Goal: Transaction & Acquisition: Obtain resource

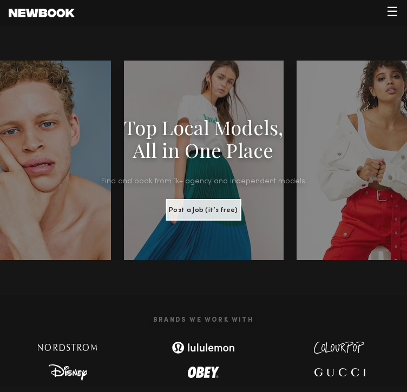
click at [395, 10] on span "☰" at bounding box center [392, 12] width 12 height 13
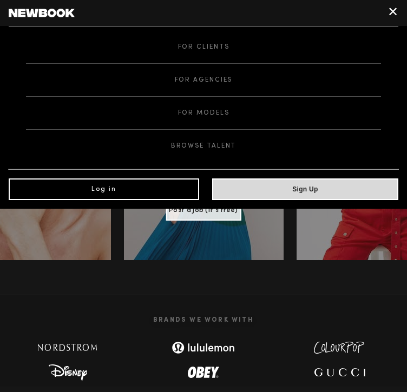
click at [140, 181] on link "Log in" at bounding box center [104, 190] width 190 height 22
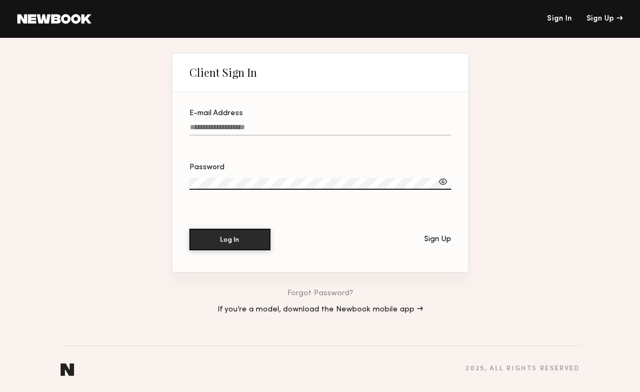
click at [300, 121] on label "E-mail Address" at bounding box center [320, 128] width 262 height 37
click at [300, 123] on input "E-mail Address" at bounding box center [320, 129] width 262 height 12
type input "**********"
click at [229, 239] on button "Log In" at bounding box center [229, 240] width 81 height 22
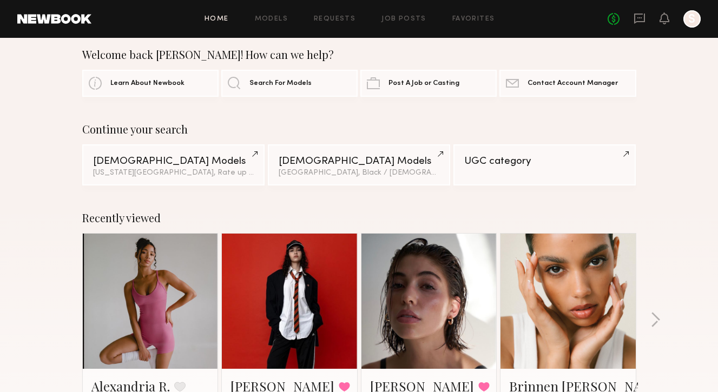
scroll to position [12, 0]
click at [211, 161] on div "Female Models" at bounding box center [173, 160] width 161 height 10
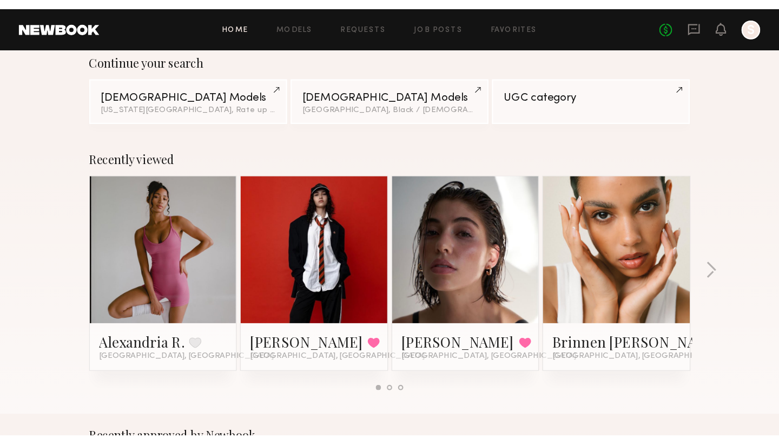
scroll to position [92, 0]
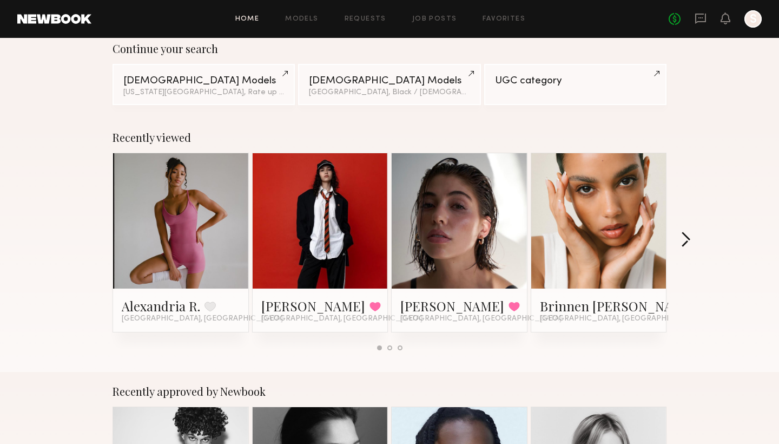
click at [406, 236] on button "button" at bounding box center [686, 241] width 10 height 18
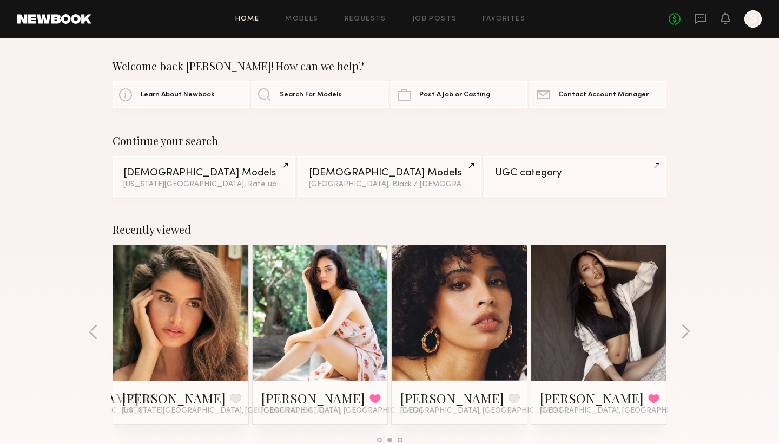
scroll to position [0, 0]
click at [402, 188] on link "Female Models Los Angeles, Black / African American & 2 other filter s + 2" at bounding box center [389, 175] width 182 height 41
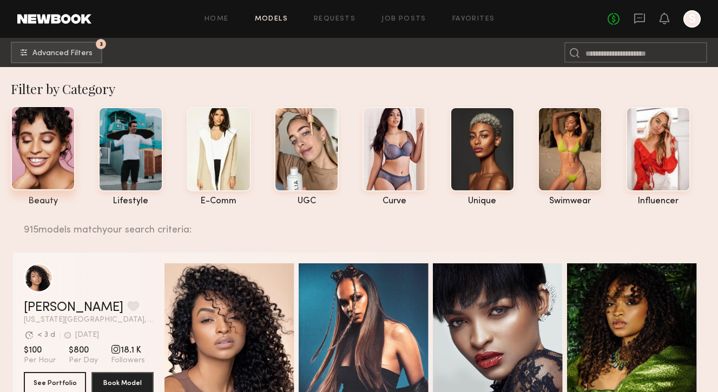
click at [65, 155] on div at bounding box center [43, 148] width 64 height 84
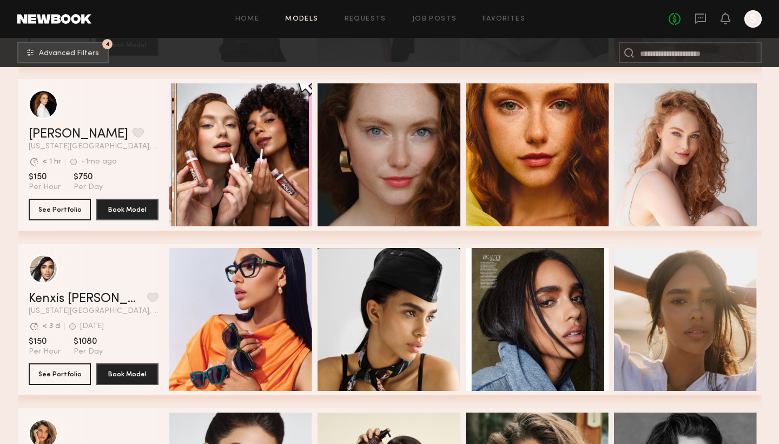
scroll to position [2332, 0]
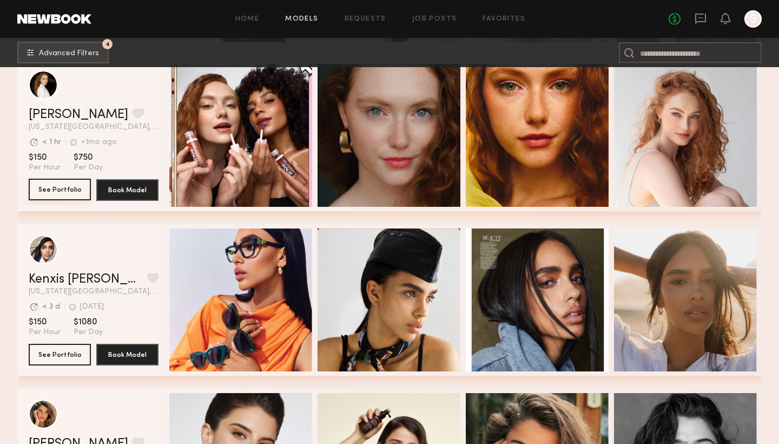
drag, startPoint x: 62, startPoint y: 190, endPoint x: 57, endPoint y: 195, distance: 7.3
click at [58, 192] on button "See Portfolio" at bounding box center [60, 190] width 62 height 22
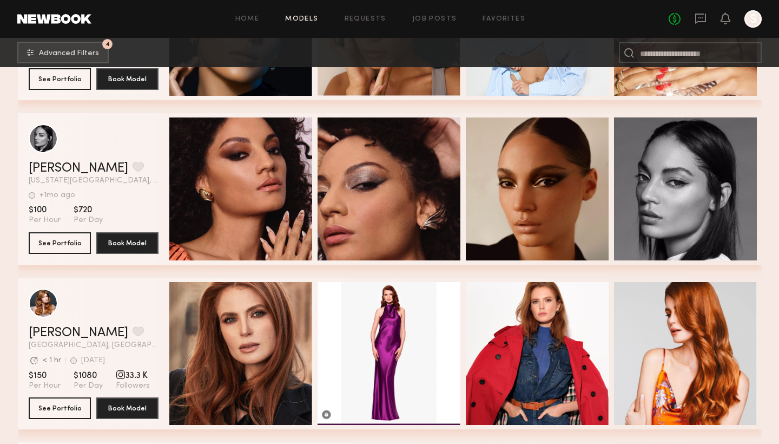
scroll to position [21856, 0]
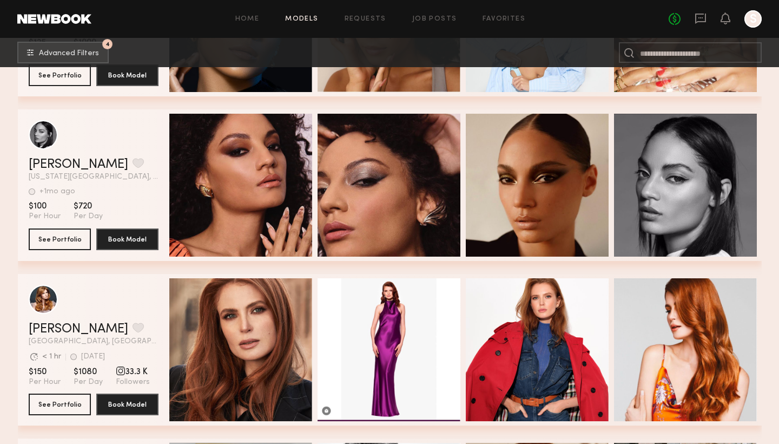
click at [64, 254] on section "Michelle W. Favorite New York City, NY +1mo ago Last Online View Portfolio +1mo…" at bounding box center [94, 185] width 130 height 152
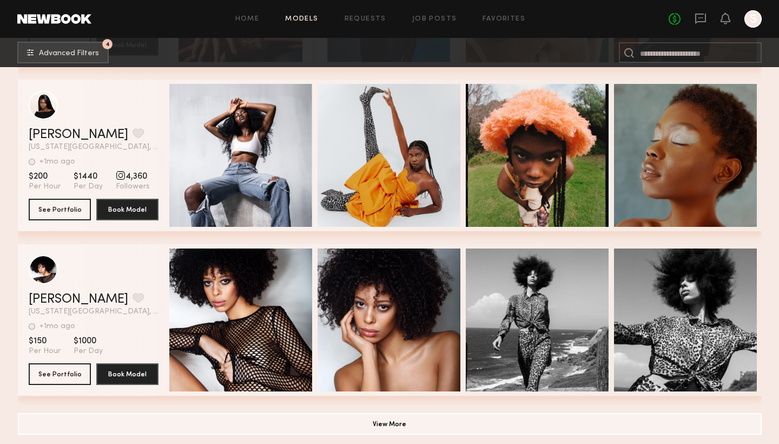
scroll to position [31427, 0]
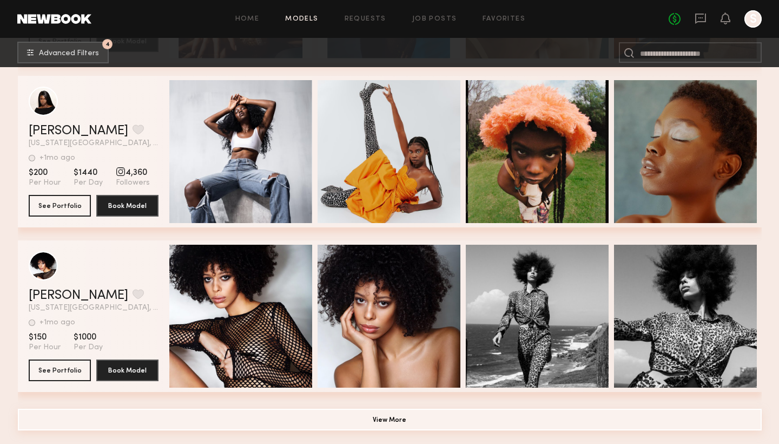
click at [177, 392] on button "View More" at bounding box center [390, 420] width 744 height 22
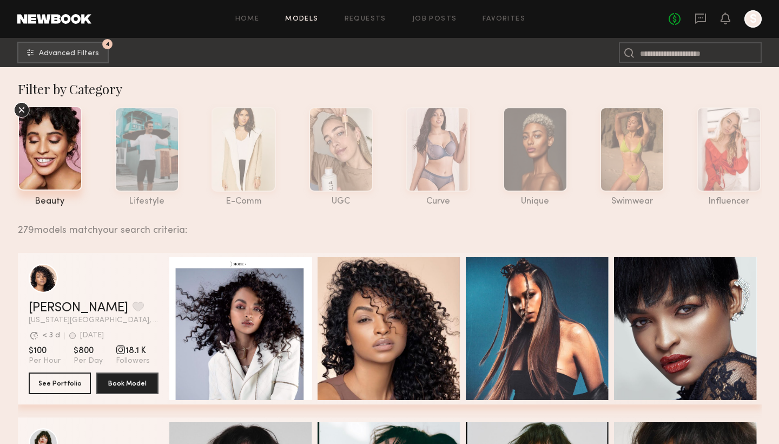
scroll to position [0, 0]
click at [20, 111] on icon at bounding box center [21, 110] width 6 height 6
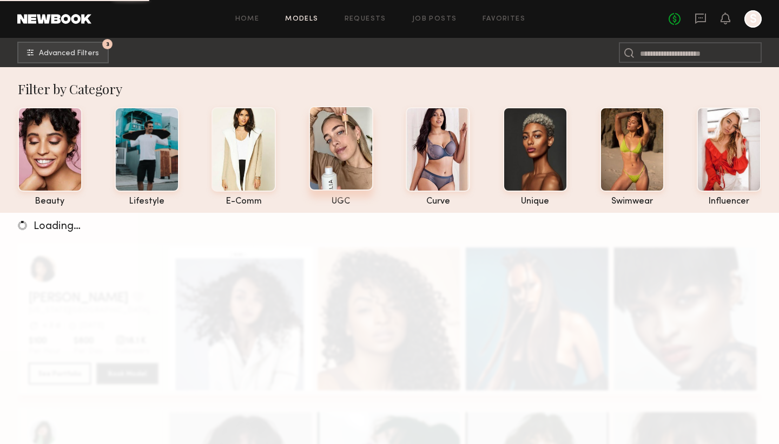
click at [341, 163] on div at bounding box center [341, 148] width 64 height 84
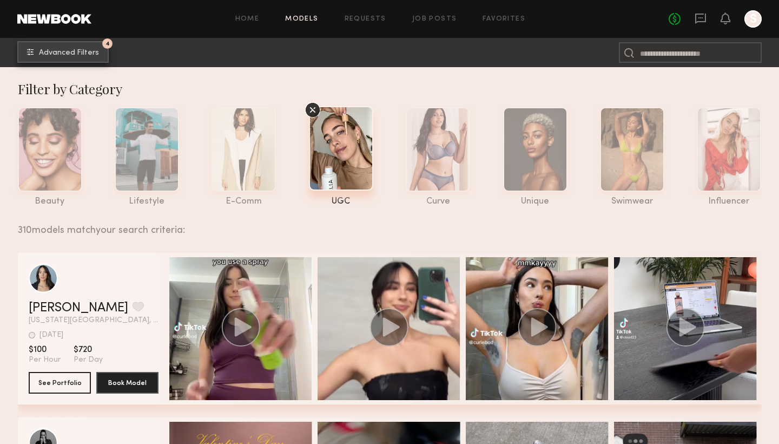
click at [72, 58] on button "4 Advanced Filters" at bounding box center [62, 52] width 91 height 22
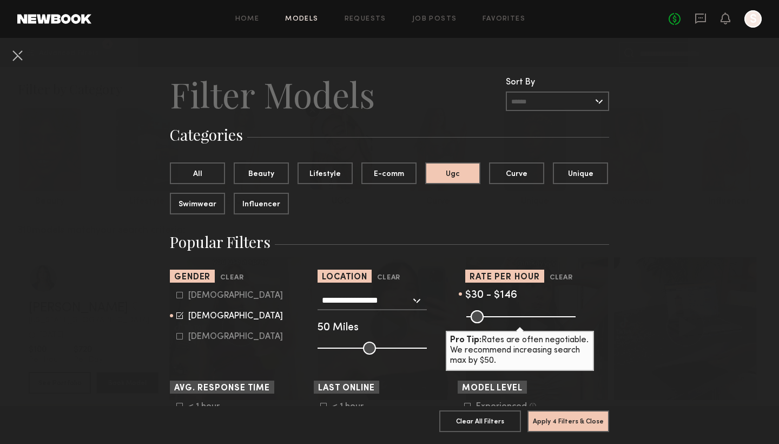
drag, startPoint x: 509, startPoint y: 320, endPoint x: 497, endPoint y: 320, distance: 12.4
click at [497, 320] on input "range" at bounding box center [520, 316] width 109 height 13
type input "***"
click at [498, 320] on input "range" at bounding box center [520, 316] width 109 height 13
click at [556, 392] on button "Apply 4 Filters & Close" at bounding box center [569, 421] width 82 height 22
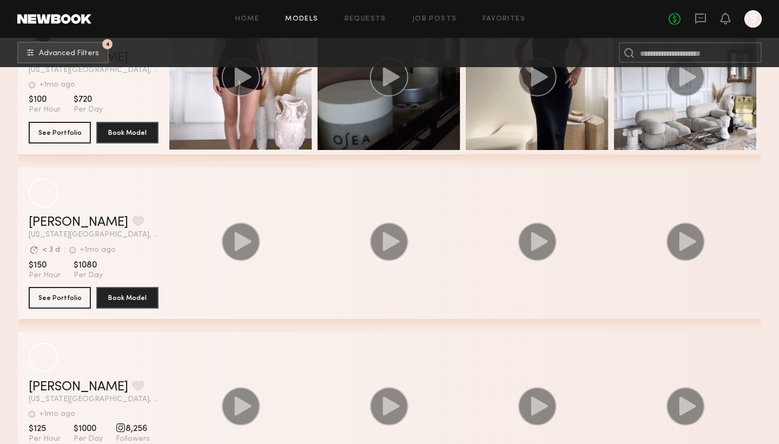
scroll to position [6008, 0]
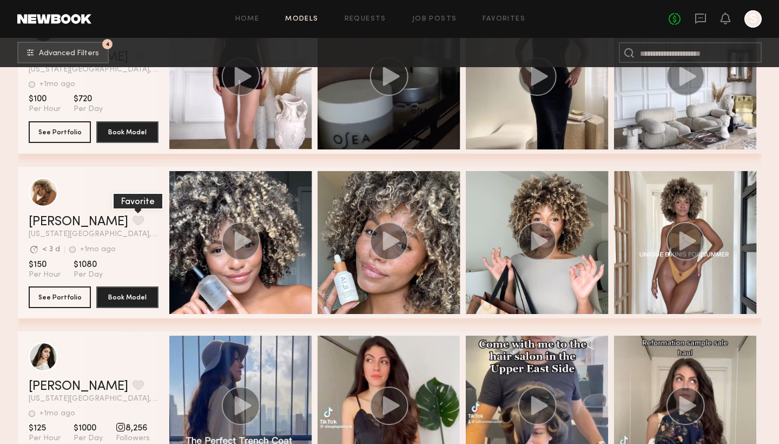
click at [133, 219] on button "grid" at bounding box center [138, 220] width 11 height 10
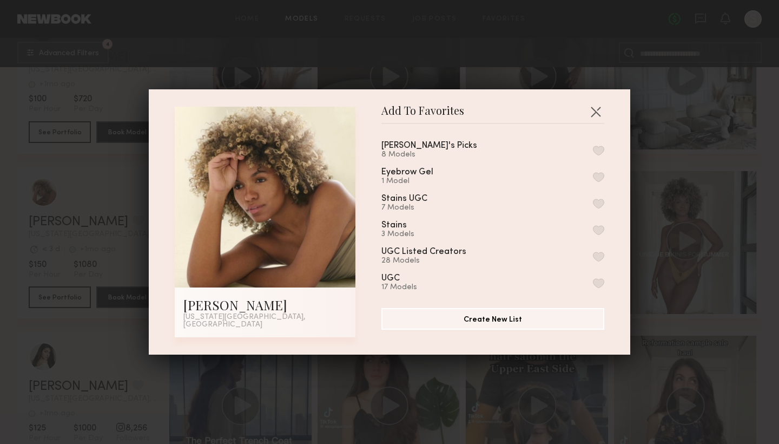
click at [599, 150] on button "button" at bounding box center [598, 151] width 11 height 10
click at [598, 117] on button "button" at bounding box center [595, 111] width 17 height 17
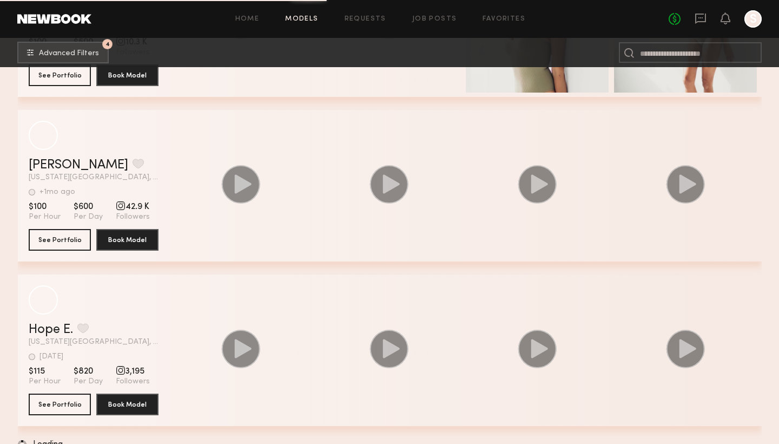
scroll to position [15599, 0]
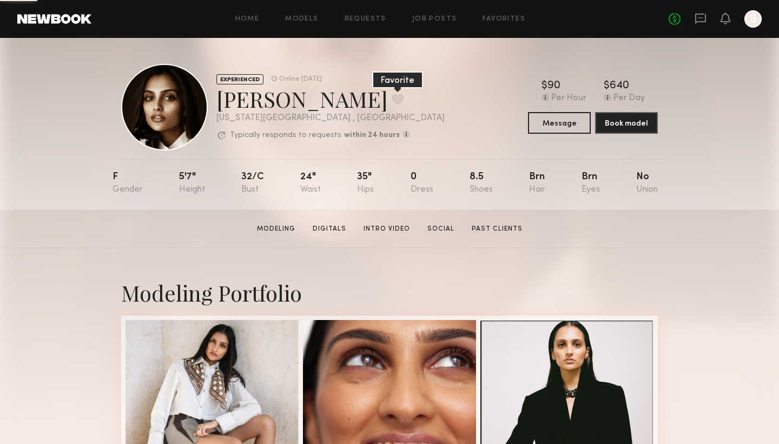
click at [392, 99] on button at bounding box center [397, 99] width 11 height 10
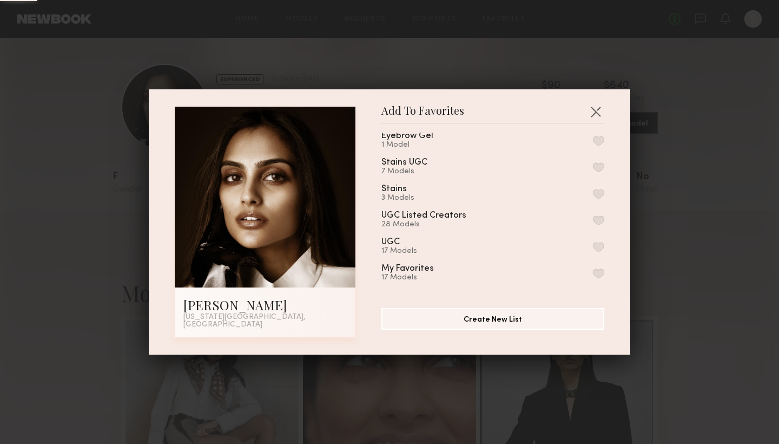
scroll to position [10, 0]
click at [490, 315] on button "Create New List" at bounding box center [492, 318] width 223 height 22
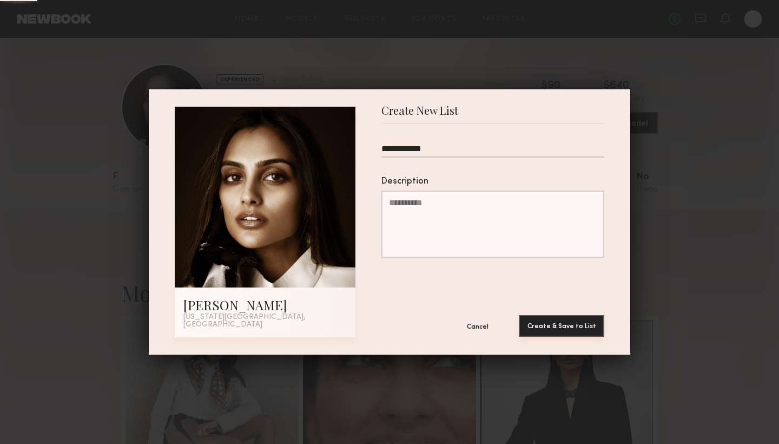
type input "**********"
click at [566, 325] on button "Create & Save to List" at bounding box center [561, 326] width 85 height 22
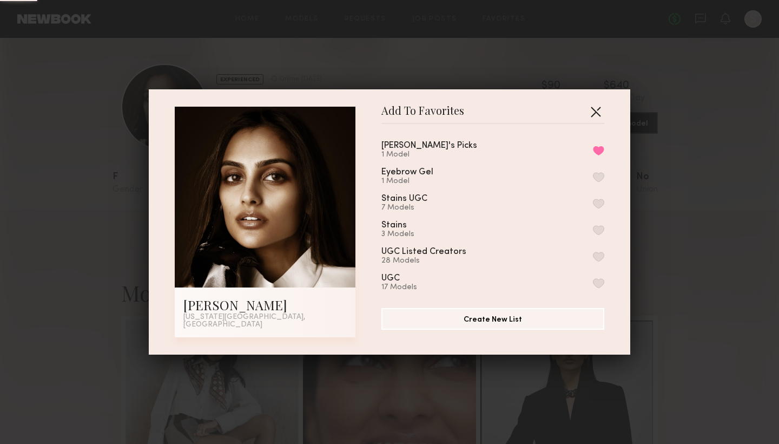
click at [594, 115] on button "button" at bounding box center [595, 111] width 17 height 17
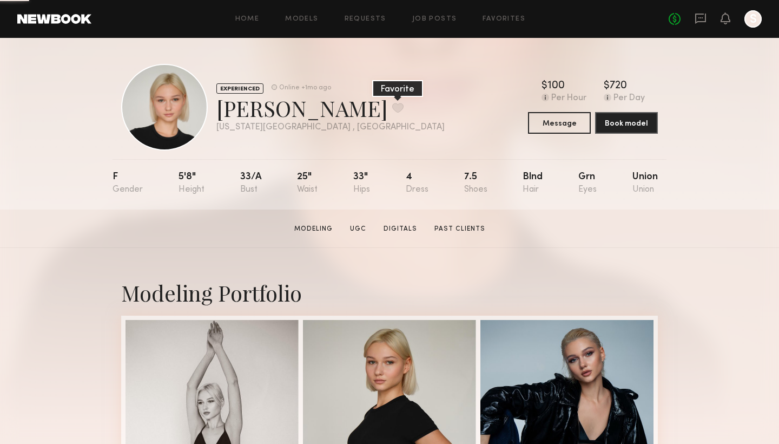
click at [392, 103] on button at bounding box center [397, 108] width 11 height 10
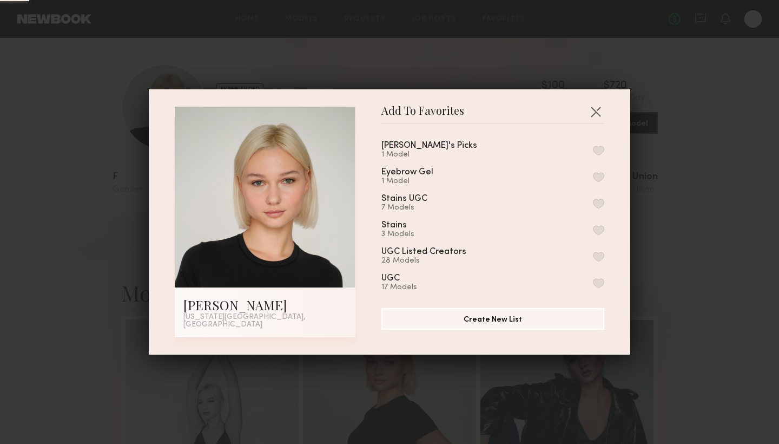
click at [596, 146] on div "Mina's Picks 1 Model" at bounding box center [492, 150] width 223 height 18
click at [596, 149] on button "button" at bounding box center [598, 151] width 11 height 10
click at [598, 118] on button "button" at bounding box center [595, 111] width 17 height 17
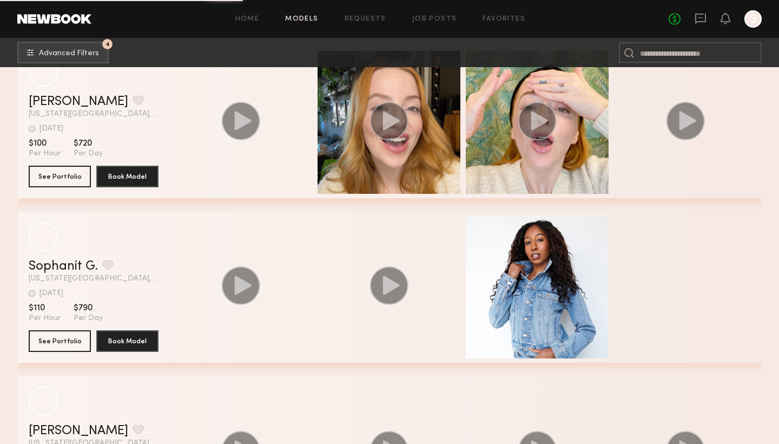
scroll to position [23089, 0]
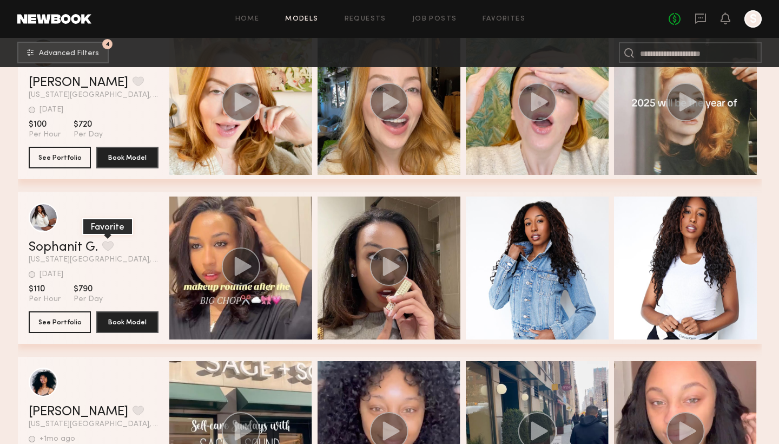
click at [108, 248] on button "grid" at bounding box center [107, 246] width 11 height 10
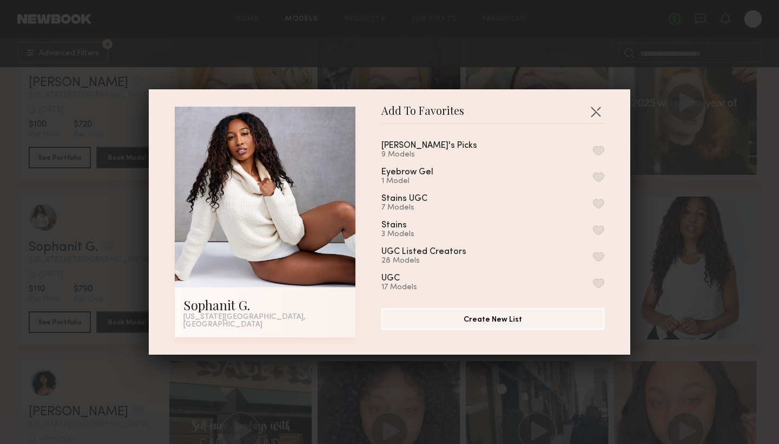
click at [534, 143] on div "Mina's Picks 9 Models Eyebrow Gel 1 Model Stains UGC 7 Models Stains 3 Models U…" at bounding box center [498, 212] width 234 height 158
click at [599, 154] on button "button" at bounding box center [598, 151] width 11 height 10
click at [599, 113] on button "button" at bounding box center [595, 111] width 17 height 17
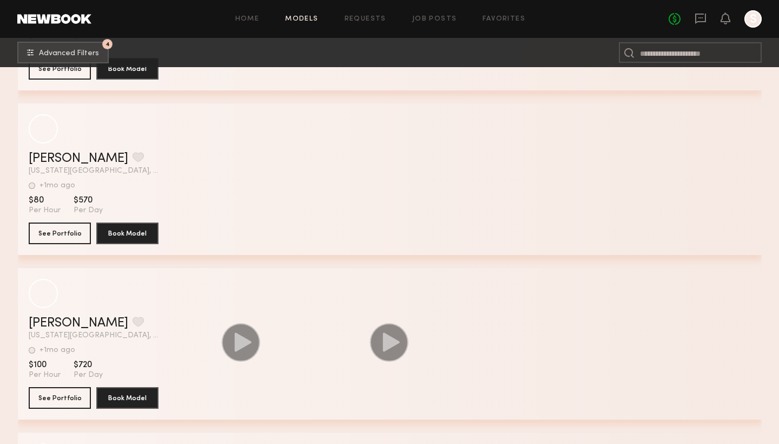
scroll to position [27470, 0]
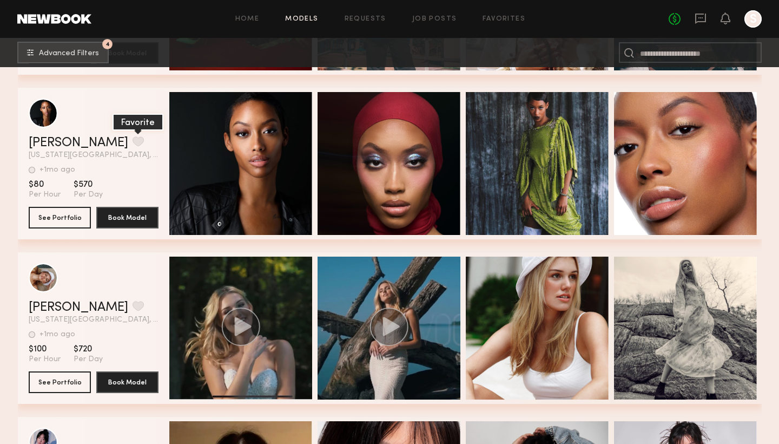
click at [133, 139] on button "grid" at bounding box center [138, 141] width 11 height 10
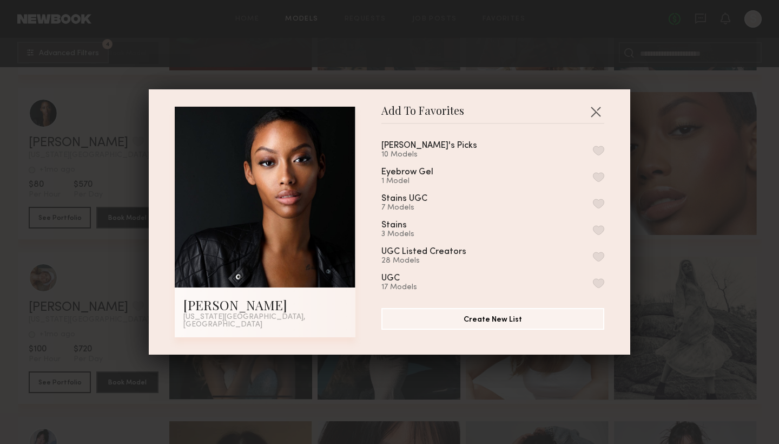
click at [380, 154] on div "Jayda B. New York City, NY Add To Favorites Mina's Picks 10 Models Eyebrow Gel …" at bounding box center [390, 222] width 430 height 231
click at [609, 151] on div "Mina's Picks 10 Models Eyebrow Gel 1 Model Stains UGC 7 Models Stains 3 Models …" at bounding box center [498, 212] width 234 height 158
click at [603, 153] on button "button" at bounding box center [598, 151] width 11 height 10
click at [602, 115] on button "button" at bounding box center [595, 111] width 17 height 17
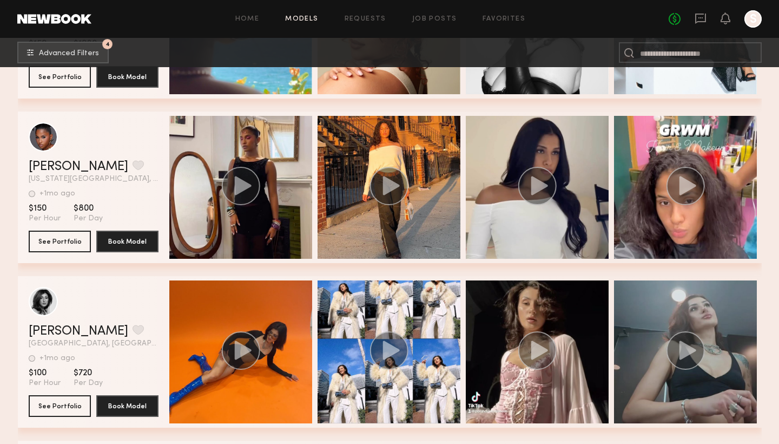
scroll to position [34712, 0]
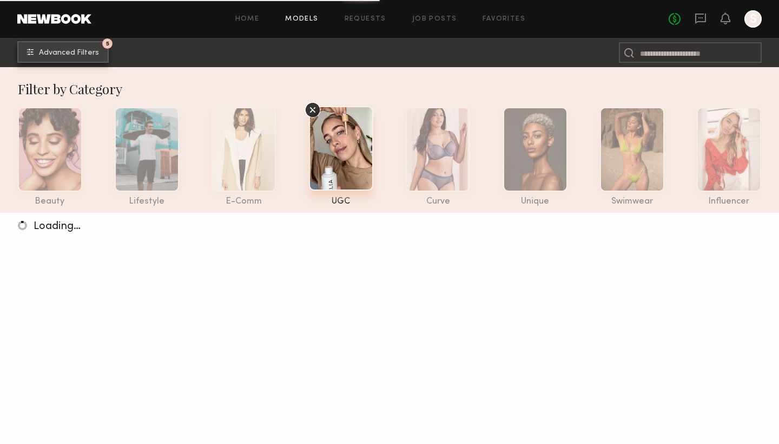
click at [89, 54] on span "Advanced Filters" at bounding box center [69, 53] width 60 height 8
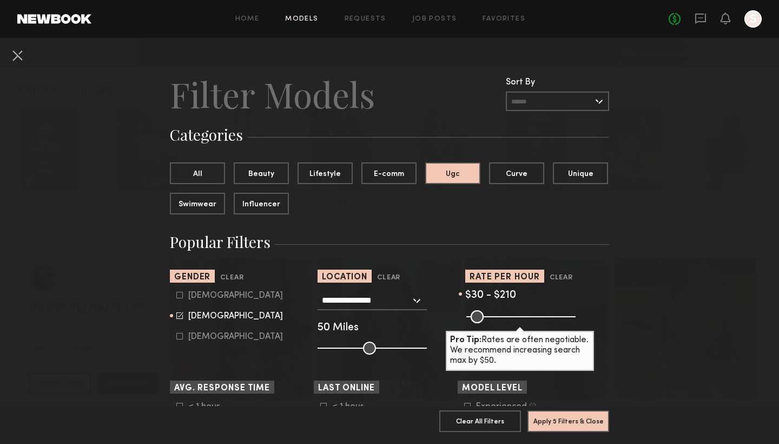
click at [411, 295] on div "**********" at bounding box center [372, 300] width 109 height 19
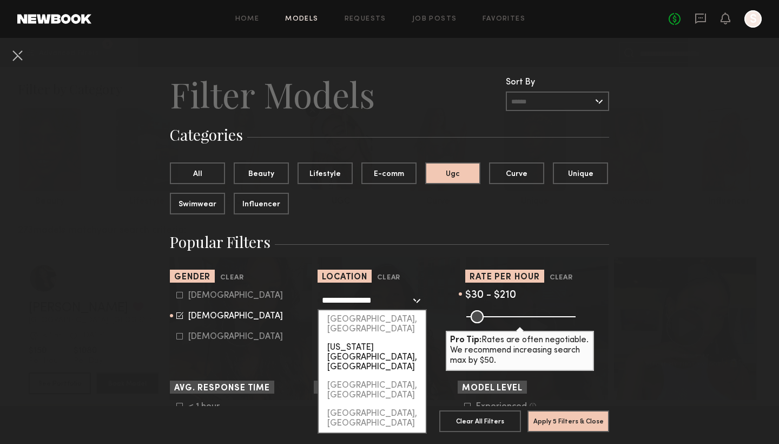
click at [384, 338] on div "New York City, NY" at bounding box center [372, 357] width 107 height 38
type input "**********"
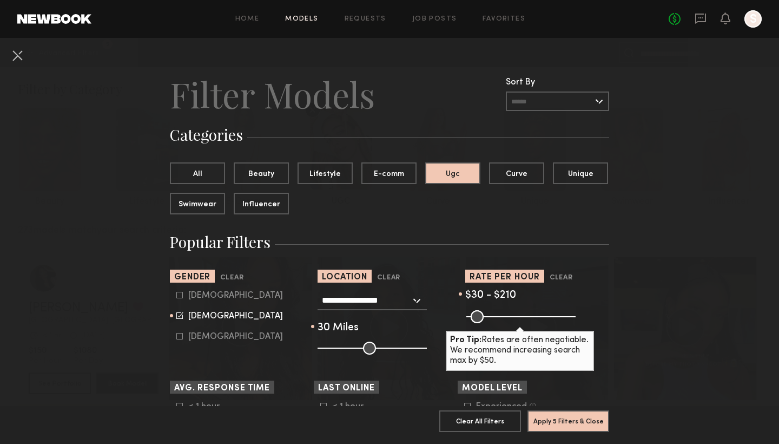
drag, startPoint x: 366, startPoint y: 348, endPoint x: 347, endPoint y: 348, distance: 18.9
type input "**"
click at [347, 348] on input "range" at bounding box center [372, 347] width 109 height 13
click at [585, 422] on button "Apply 5 Filters & Close" at bounding box center [569, 421] width 82 height 22
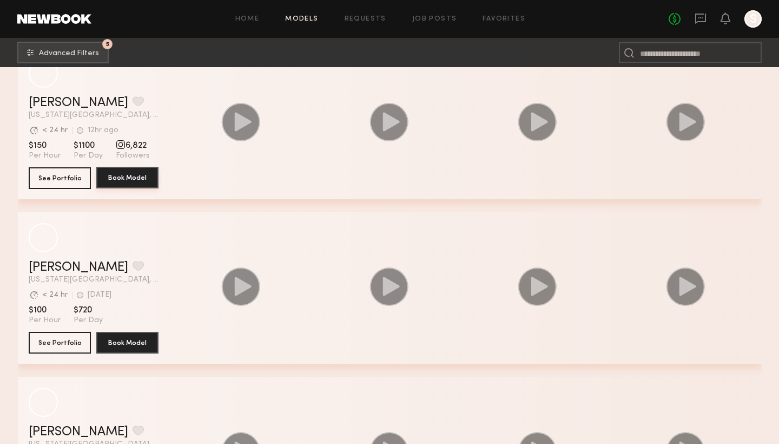
scroll to position [378, 0]
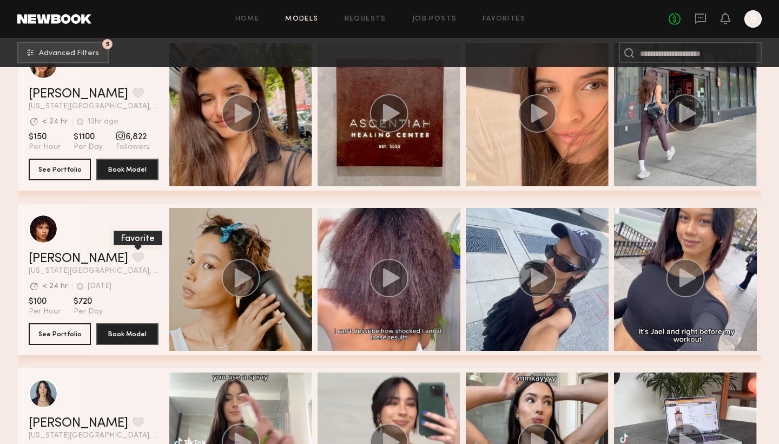
click at [133, 259] on button "grid" at bounding box center [138, 257] width 11 height 10
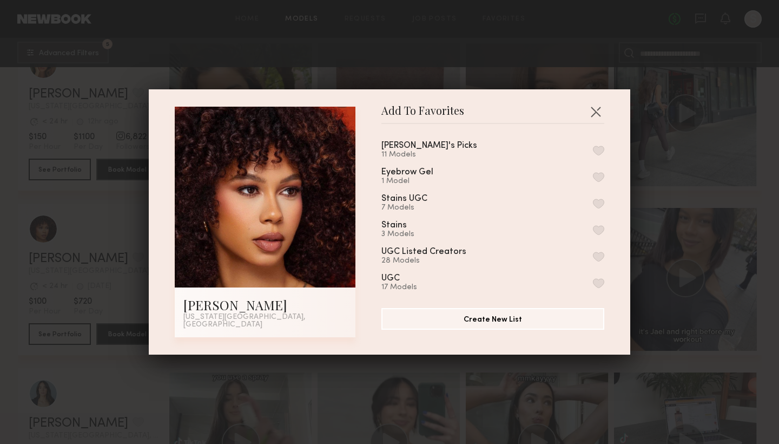
click at [599, 153] on button "button" at bounding box center [598, 151] width 11 height 10
click at [601, 117] on button "button" at bounding box center [595, 111] width 17 height 17
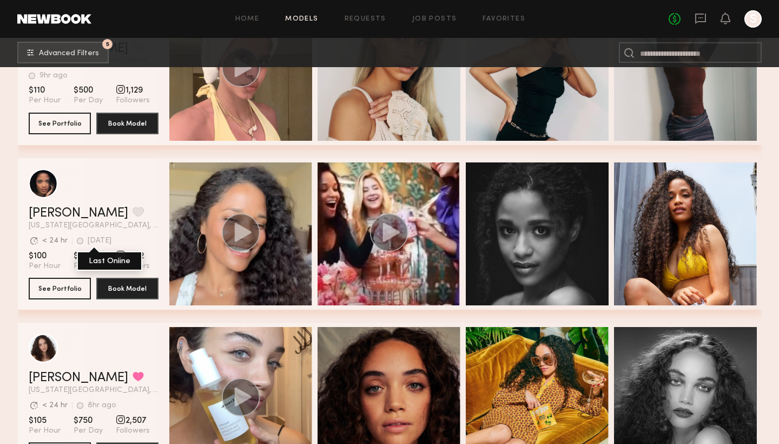
scroll to position [2239, 0]
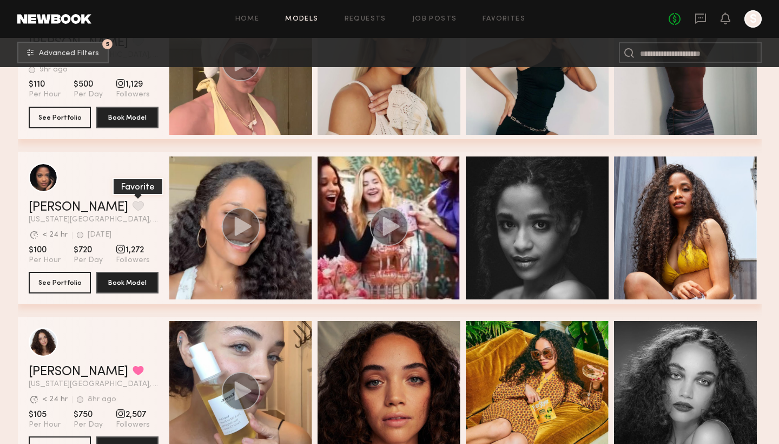
click at [133, 203] on button "grid" at bounding box center [138, 206] width 11 height 10
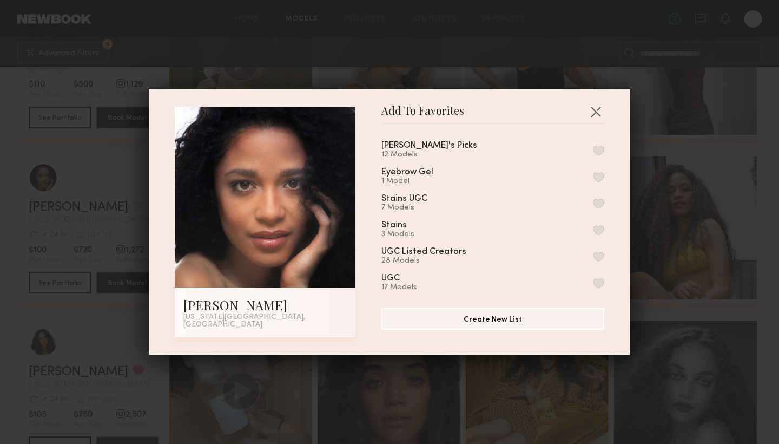
click at [604, 151] on div "Mina's Picks 12 Models Eyebrow Gel 1 Model Stains UGC 7 Models Stains 3 Models …" at bounding box center [498, 212] width 234 height 158
click at [601, 155] on button "button" at bounding box center [598, 151] width 11 height 10
click at [598, 113] on button "button" at bounding box center [595, 111] width 17 height 17
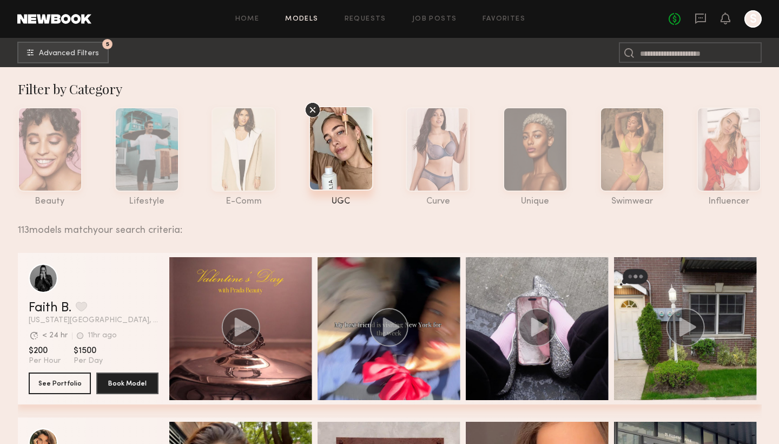
scroll to position [0, 0]
click at [735, 135] on div at bounding box center [729, 148] width 64 height 84
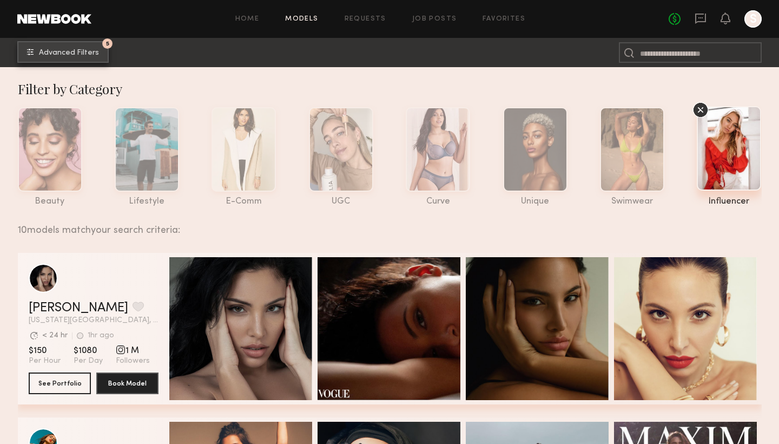
click at [90, 55] on span "Advanced Filters" at bounding box center [69, 53] width 60 height 8
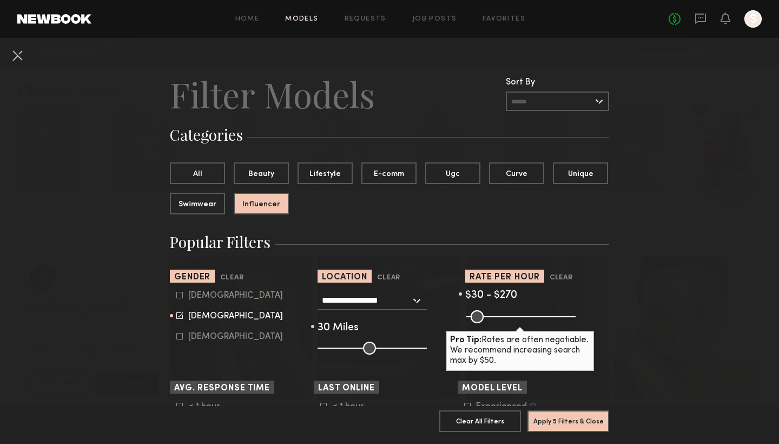
drag, startPoint x: 510, startPoint y: 319, endPoint x: 642, endPoint y: 347, distance: 135.0
drag, startPoint x: 569, startPoint y: 313, endPoint x: 554, endPoint y: 313, distance: 15.7
click at [556, 313] on input "range" at bounding box center [520, 316] width 109 height 13
click at [562, 274] on button "Clear" at bounding box center [561, 278] width 23 height 12
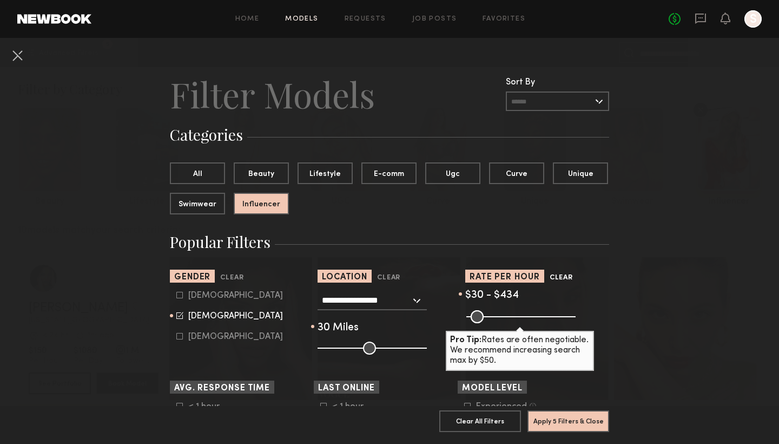
type input "***"
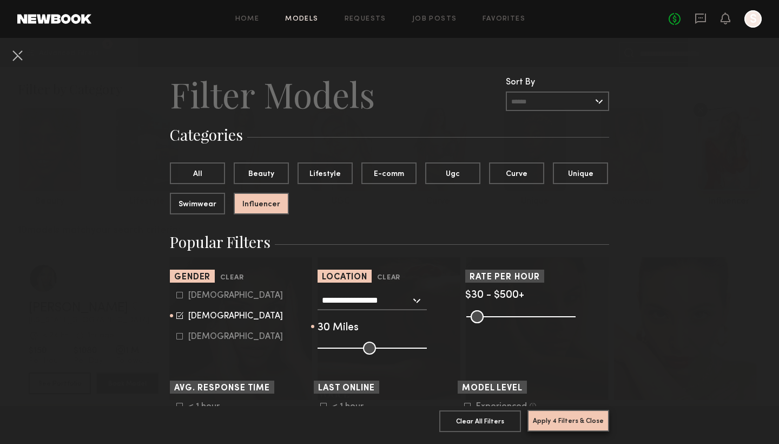
click at [561, 419] on button "Apply 4 Filters & Close" at bounding box center [569, 421] width 82 height 22
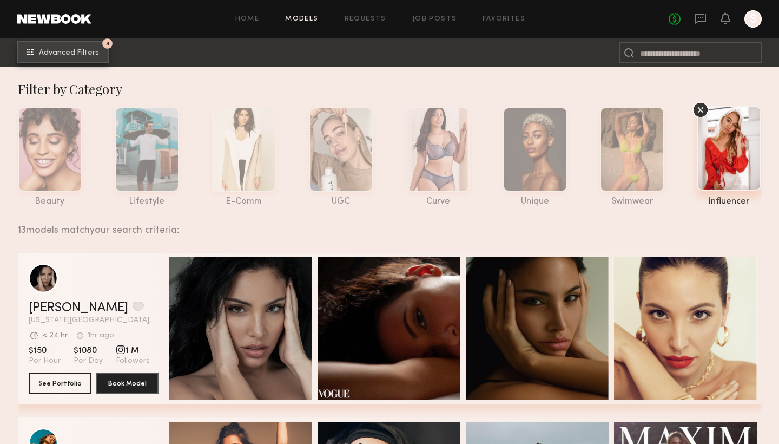
click at [77, 55] on span "Advanced Filters" at bounding box center [69, 53] width 60 height 8
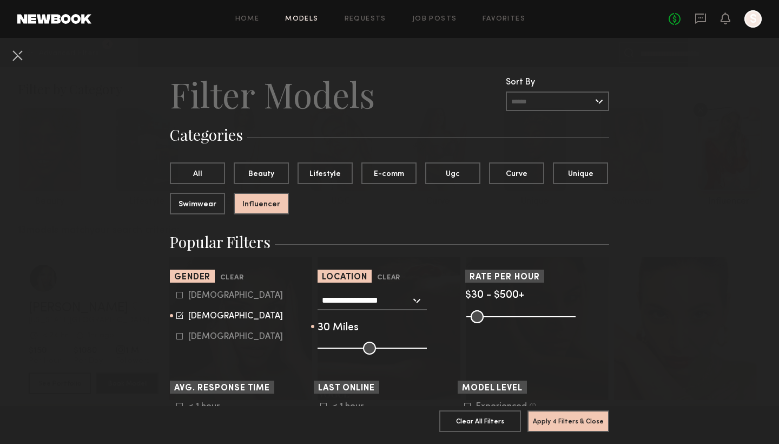
click at [410, 299] on input "**********" at bounding box center [366, 300] width 89 height 18
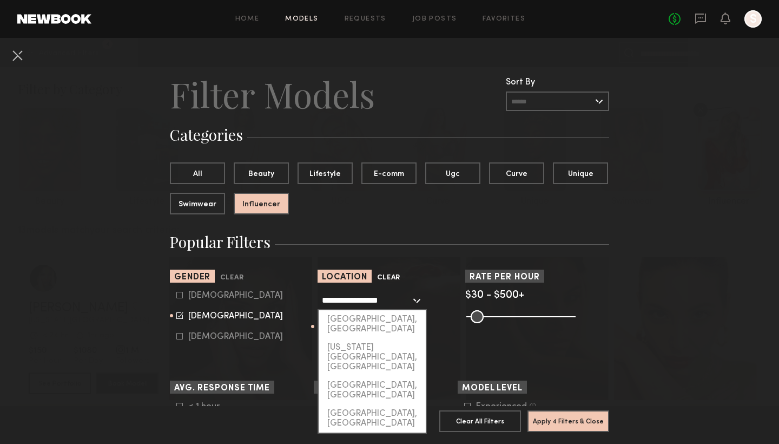
click at [393, 277] on button "Clear" at bounding box center [388, 278] width 23 height 12
type input "**"
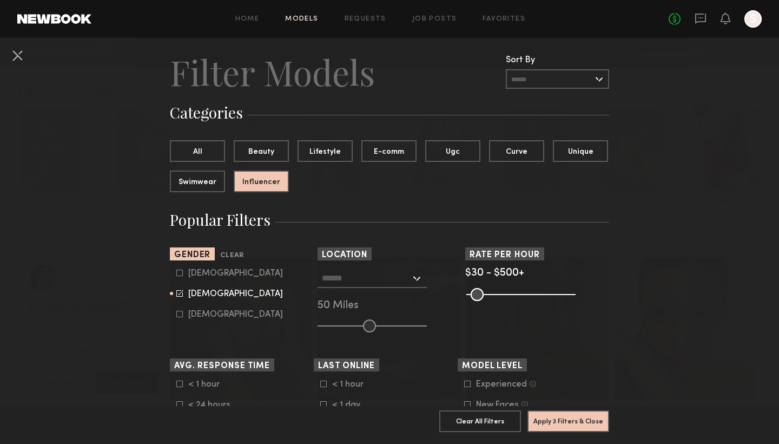
scroll to position [32, 0]
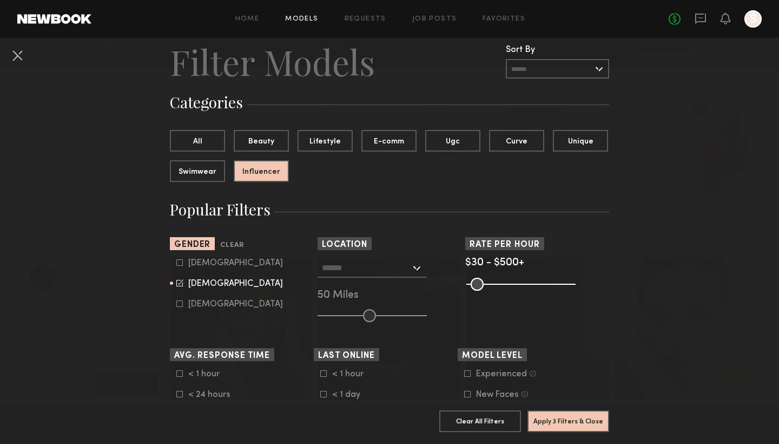
click at [387, 272] on input "text" at bounding box center [366, 267] width 89 height 18
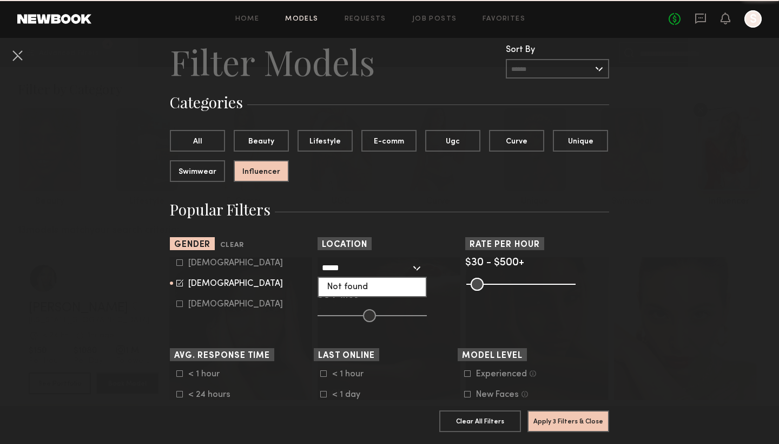
type input "******"
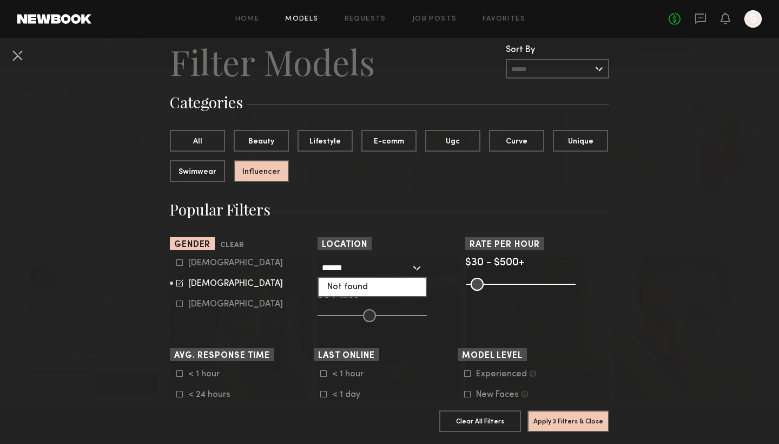
click at [393, 267] on input "******" at bounding box center [366, 267] width 89 height 18
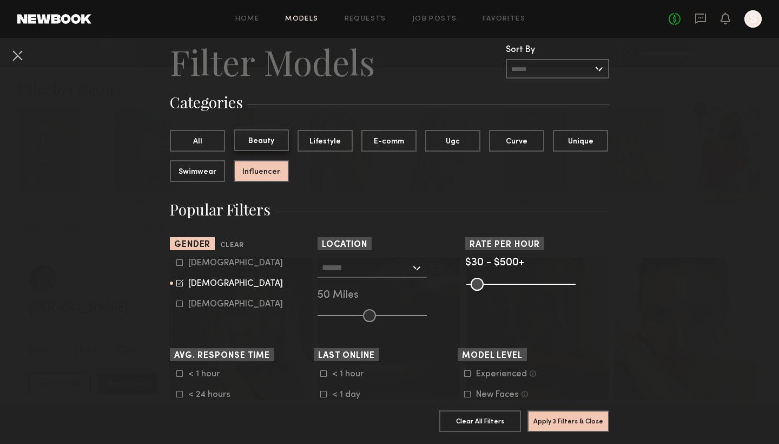
click at [265, 141] on button "Beauty" at bounding box center [261, 140] width 55 height 22
click at [273, 170] on button "Influencer" at bounding box center [261, 171] width 55 height 22
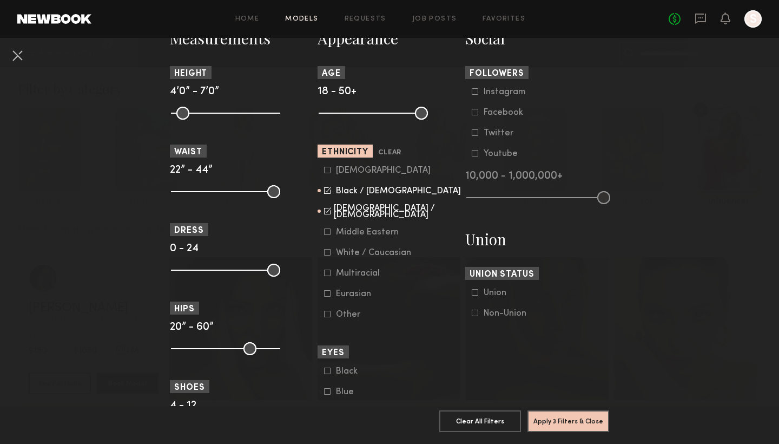
scroll to position [494, 0]
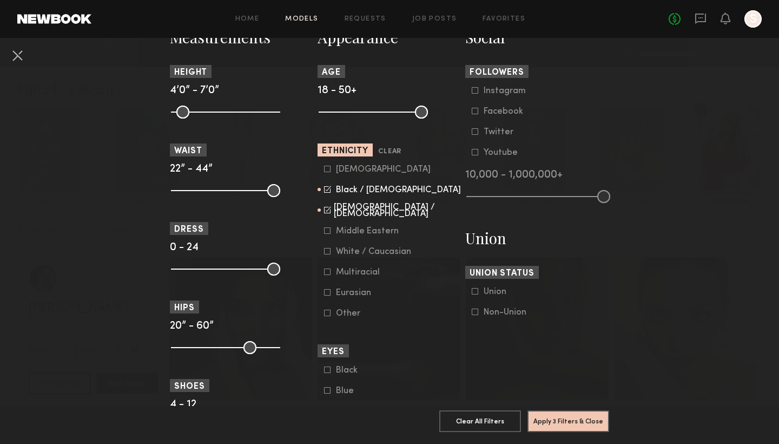
click at [548, 205] on section "Social Followers Instagram Facebook Twitter Youtube 10,000 - 1,000,000+ Union U…" at bounding box center [537, 342] width 144 height 631
click at [526, 193] on common-range-minmax at bounding box center [537, 195] width 144 height 13
click at [502, 88] on div "Instagram" at bounding box center [505, 91] width 42 height 6
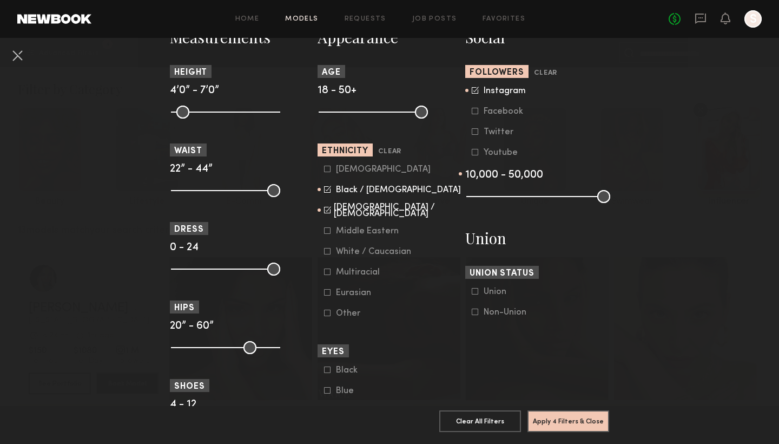
drag, startPoint x: 602, startPoint y: 196, endPoint x: 512, endPoint y: 202, distance: 90.1
click at [512, 202] on common-range-minmax at bounding box center [537, 195] width 144 height 13
drag, startPoint x: 513, startPoint y: 196, endPoint x: 498, endPoint y: 196, distance: 15.7
type input "*"
click at [498, 196] on input "range" at bounding box center [538, 196] width 144 height 13
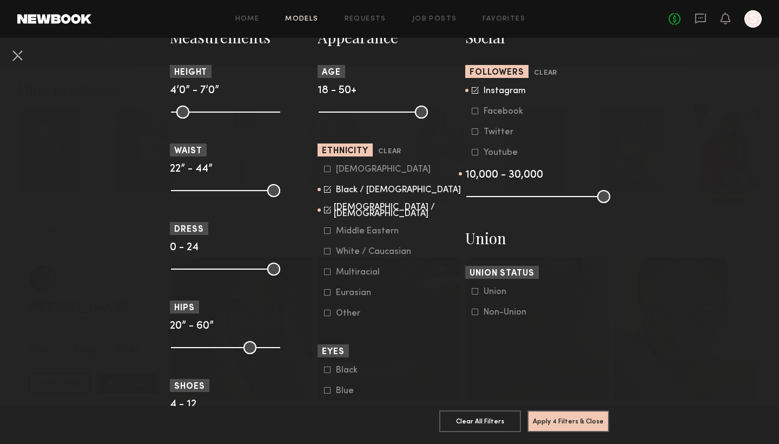
click at [369, 231] on div "Middle Eastern" at bounding box center [367, 231] width 63 height 6
click at [364, 253] on div "White / Caucasian" at bounding box center [373, 251] width 75 height 6
click at [363, 269] on div "Multiracial" at bounding box center [358, 272] width 44 height 6
click at [359, 292] on div "Eurasian" at bounding box center [357, 292] width 42 height 6
click at [348, 169] on div "Asian" at bounding box center [383, 169] width 95 height 6
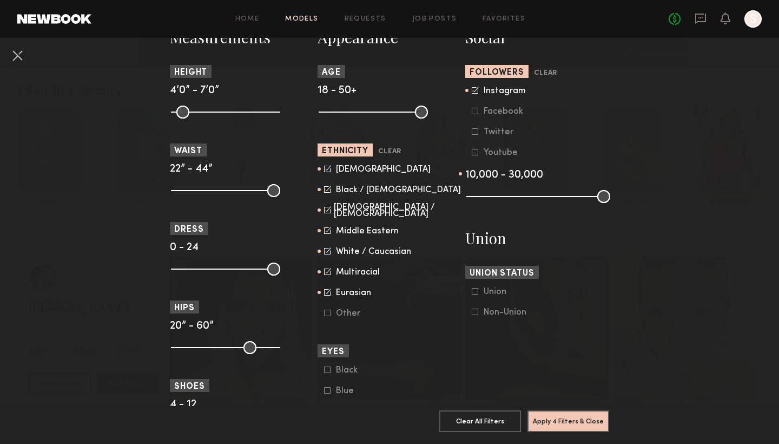
click at [338, 317] on div "Other" at bounding box center [357, 313] width 42 height 6
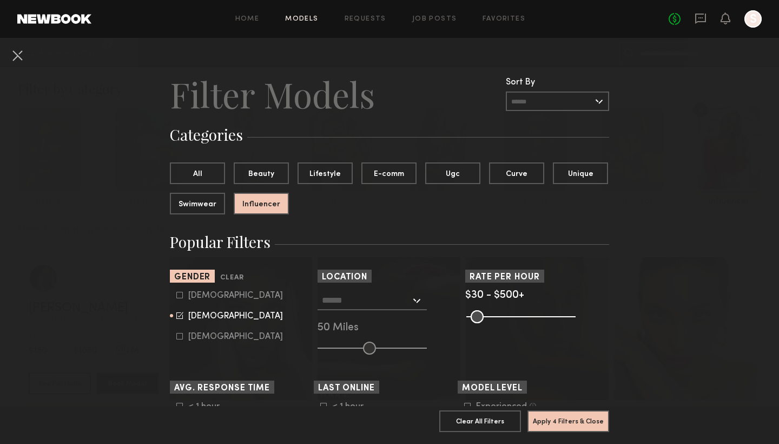
scroll to position [0, 0]
click at [567, 424] on button "Apply 4 Filters & Close" at bounding box center [569, 421] width 82 height 22
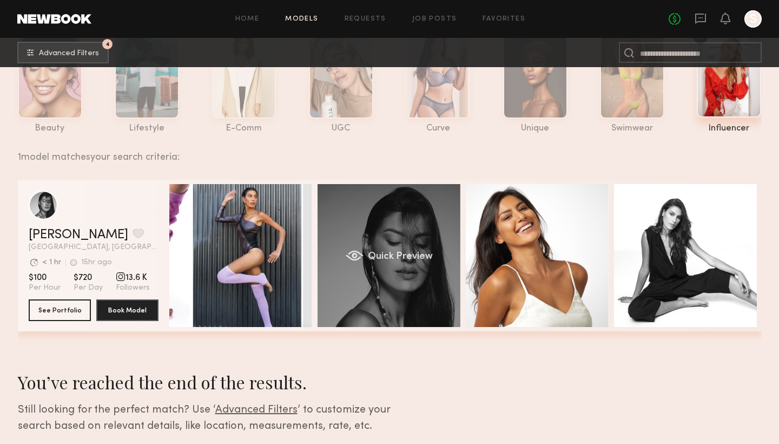
scroll to position [62, 0]
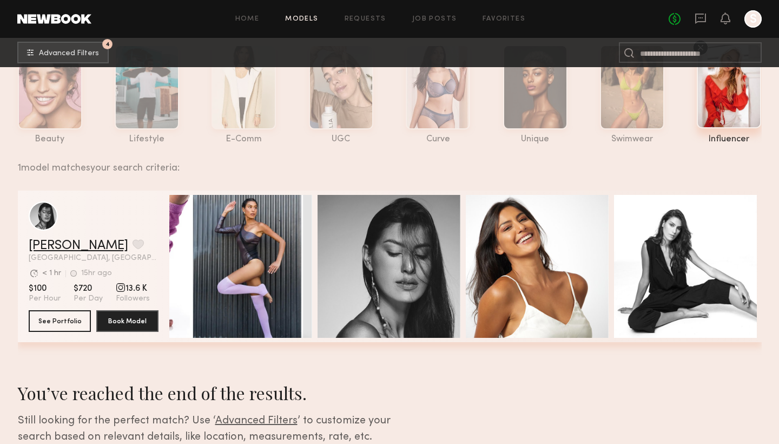
click at [57, 242] on link "Rayza R." at bounding box center [79, 245] width 100 height 13
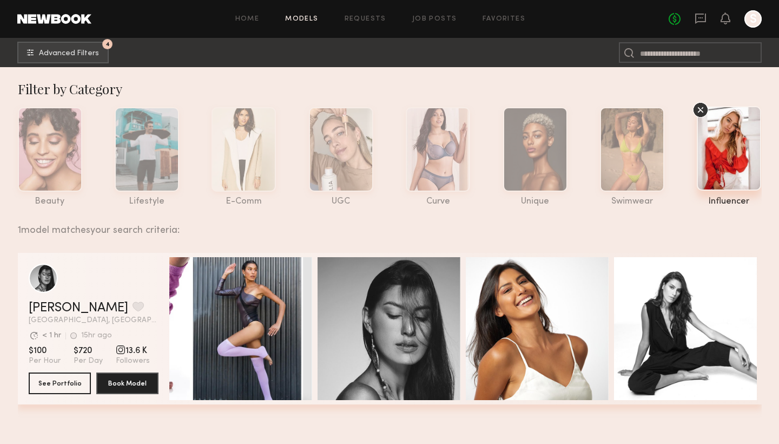
scroll to position [0, 0]
click at [57, 149] on div at bounding box center [50, 148] width 64 height 84
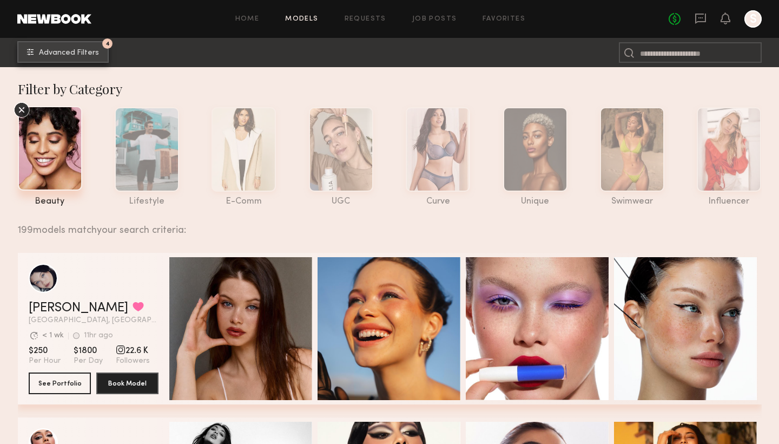
click at [54, 49] on span "Advanced Filters" at bounding box center [69, 53] width 60 height 8
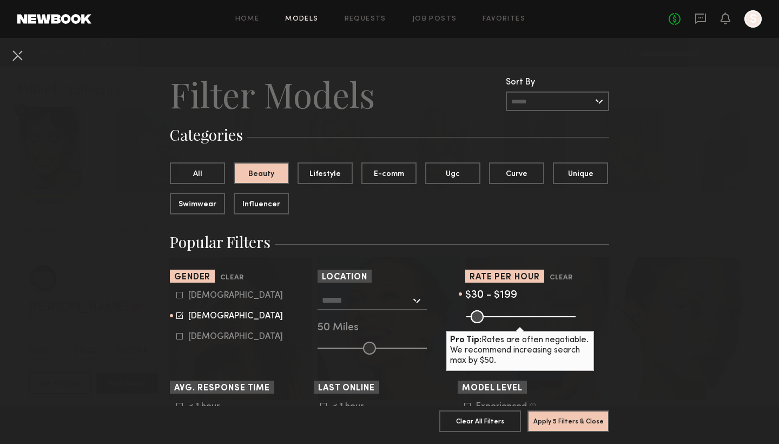
drag, startPoint x: 569, startPoint y: 312, endPoint x: 508, endPoint y: 334, distance: 65.4
click at [508, 322] on div "Pro Tip: Rates are often negotiable. We recommend increasing search max by $50." at bounding box center [537, 315] width 144 height 13
type input "***"
click at [510, 318] on input "range" at bounding box center [520, 316] width 109 height 13
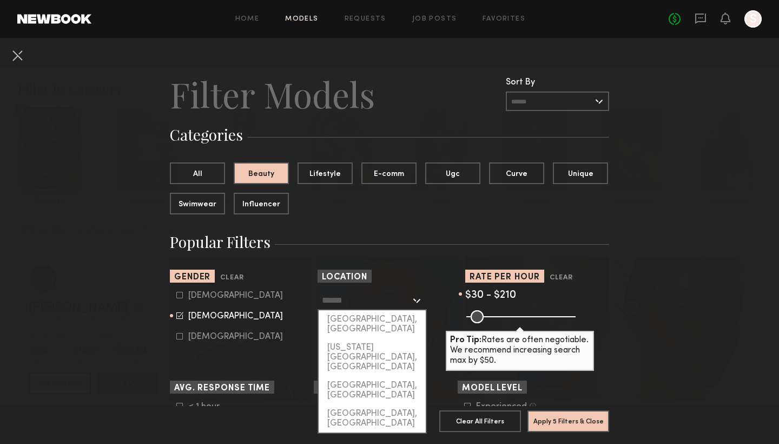
click at [357, 302] on input "text" at bounding box center [366, 300] width 89 height 18
click at [358, 341] on div "New York City, NY" at bounding box center [372, 357] width 107 height 38
type input "**********"
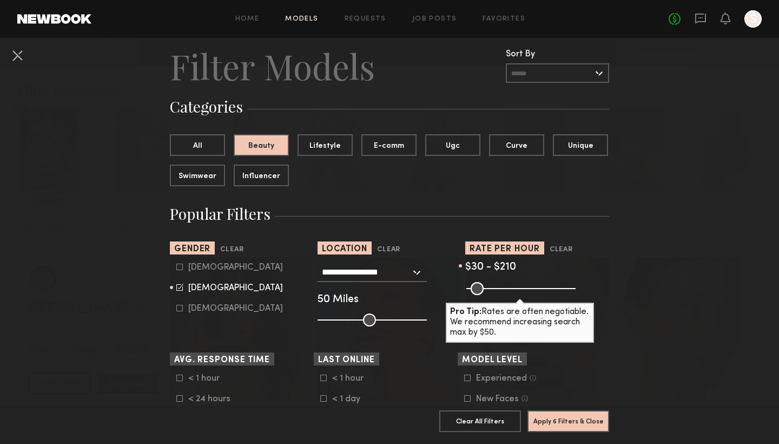
scroll to position [33, 0]
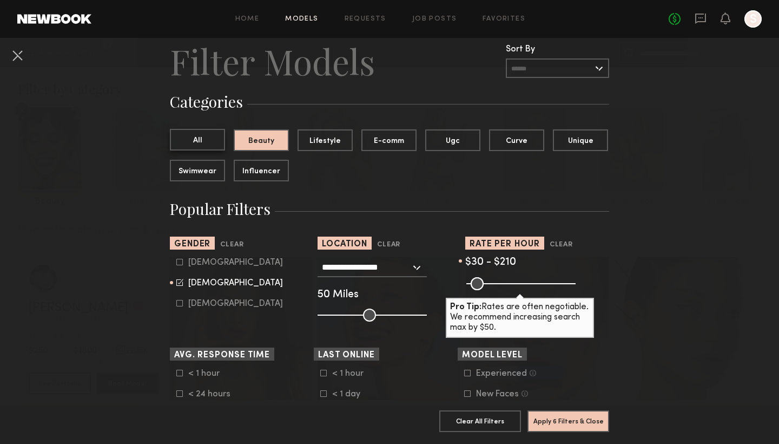
click at [208, 141] on button "All" at bounding box center [197, 140] width 55 height 22
click at [266, 130] on button "Beauty" at bounding box center [261, 140] width 55 height 22
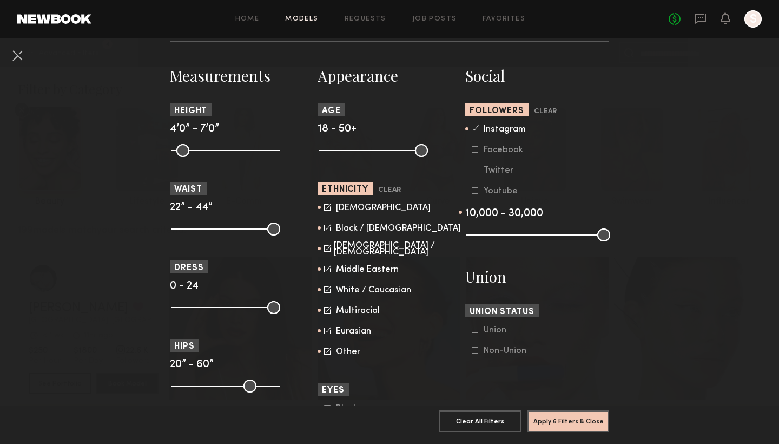
scroll to position [466, 0]
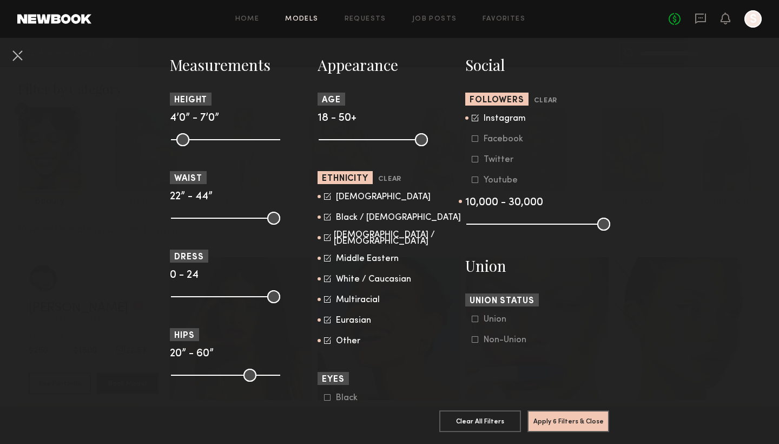
click at [348, 276] on div "White / Caucasian" at bounding box center [373, 279] width 75 height 6
click at [347, 324] on div "Eurasian" at bounding box center [357, 320] width 42 height 6
click at [347, 346] on section "Appearance Age 18 - 50+ Ethnicity Clear Asian Black / African American Hispanic…" at bounding box center [390, 370] width 144 height 631
click at [347, 343] on div "Other" at bounding box center [357, 341] width 42 height 6
click at [545, 414] on button "Apply 6 Filters & Close" at bounding box center [569, 421] width 82 height 22
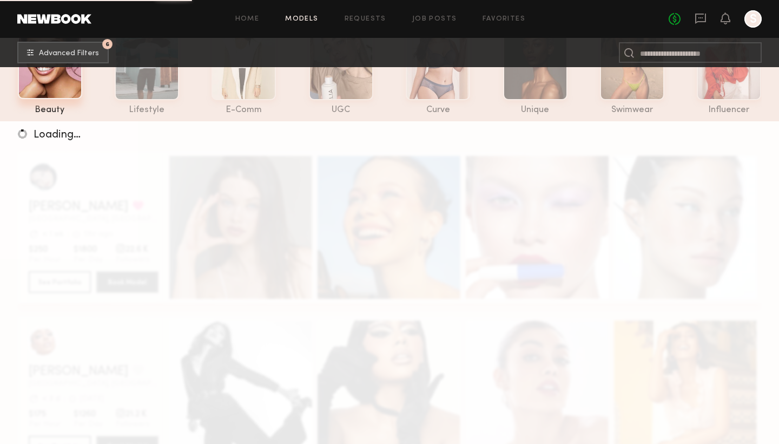
scroll to position [95, 0]
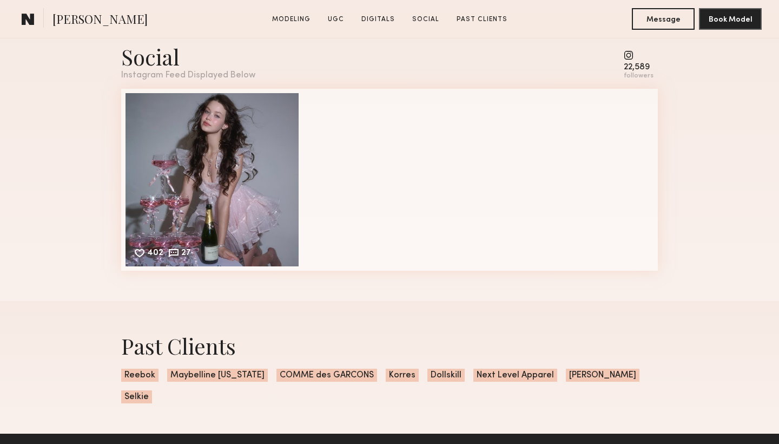
scroll to position [2095, 0]
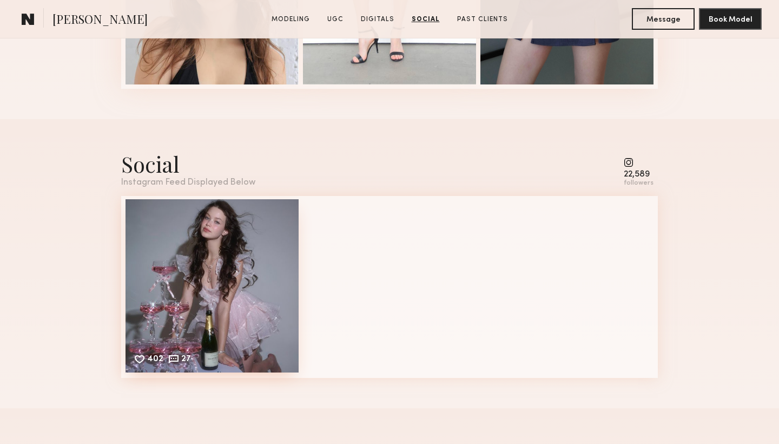
click at [205, 226] on div "402 27 Likes & comments displayed to show model’s engagement" at bounding box center [212, 285] width 173 height 173
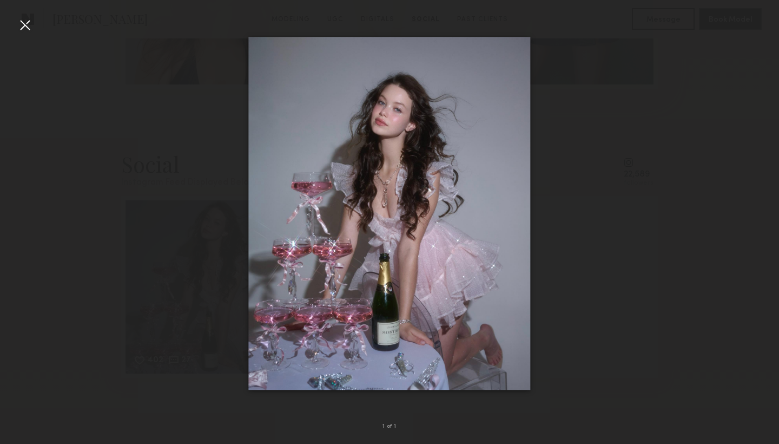
click at [616, 358] on div at bounding box center [389, 213] width 779 height 392
click at [563, 236] on div at bounding box center [389, 213] width 779 height 392
click at [19, 23] on div at bounding box center [24, 24] width 17 height 17
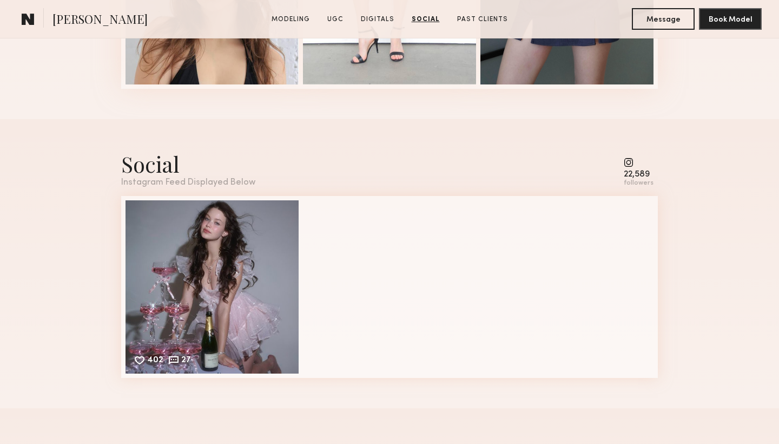
click at [636, 175] on div "22,589" at bounding box center [639, 174] width 30 height 8
click at [590, 176] on div "Social Instagram Feed Displayed Below 22,589 followers" at bounding box center [389, 168] width 537 height 38
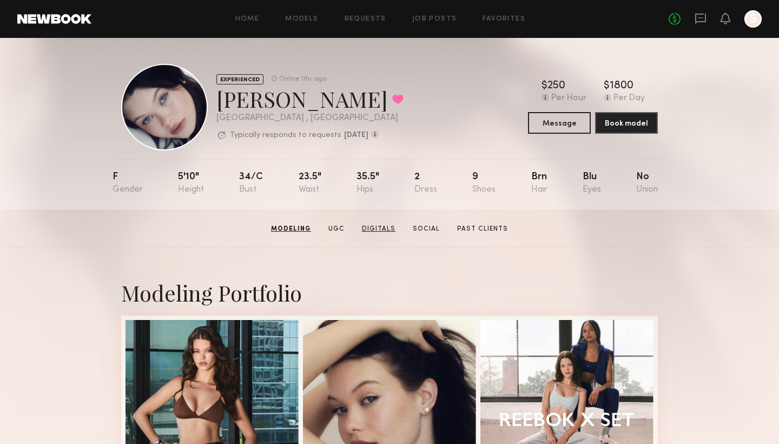
scroll to position [0, 0]
